Goal: Transaction & Acquisition: Subscribe to service/newsletter

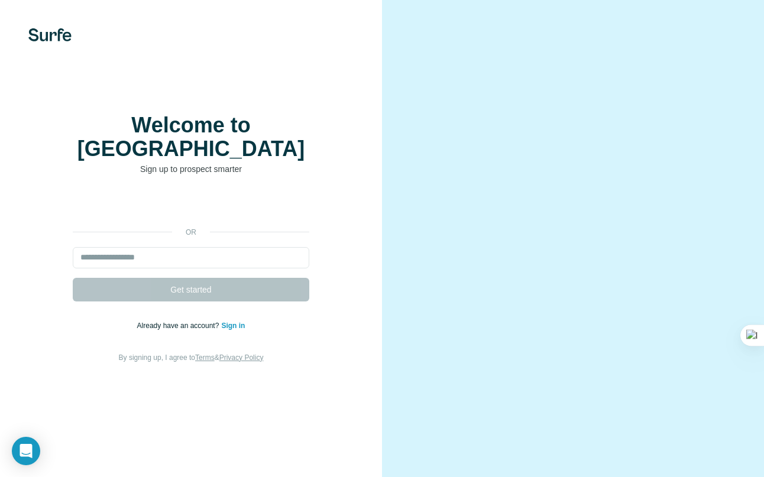
click at [203, 230] on div "or Get started Already have an account? Sign in By signing up, I agree to Terms…" at bounding box center [191, 279] width 335 height 170
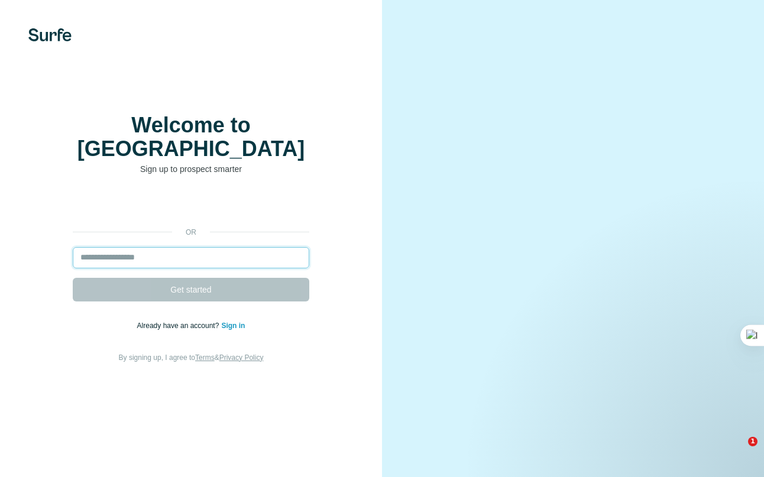
click at [204, 247] on input "email" at bounding box center [191, 257] width 236 height 21
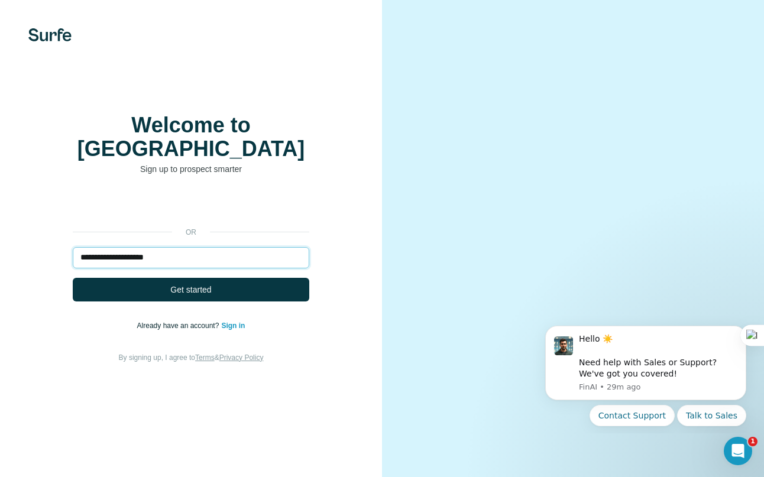
type input "**********"
click at [73, 278] on button "Get started" at bounding box center [191, 290] width 236 height 24
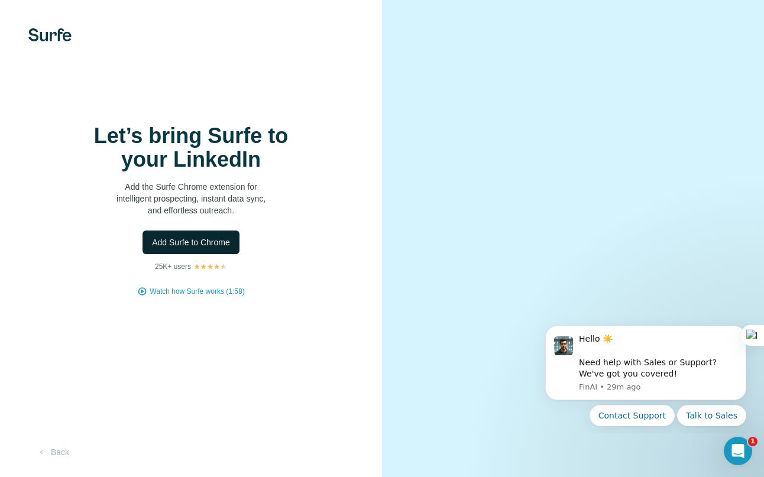
click at [191, 244] on span "Add Surfe to Chrome" at bounding box center [191, 242] width 78 height 12
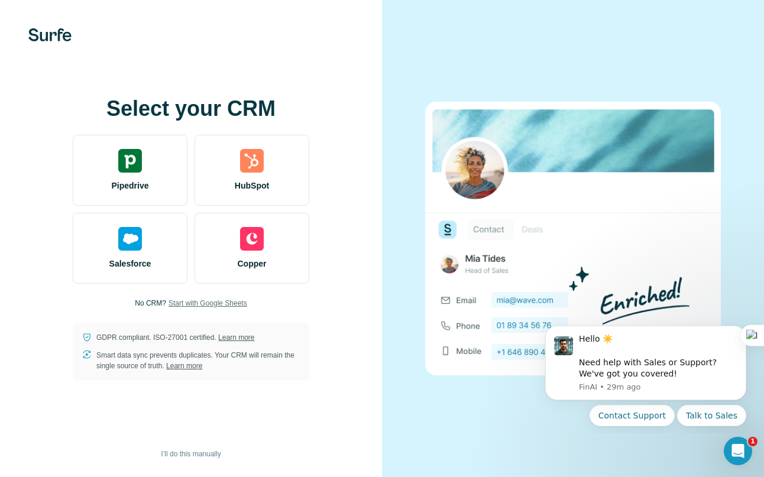
click at [208, 300] on span "Start with Google Sheets" at bounding box center [207, 303] width 79 height 11
